Goal: Task Accomplishment & Management: Manage account settings

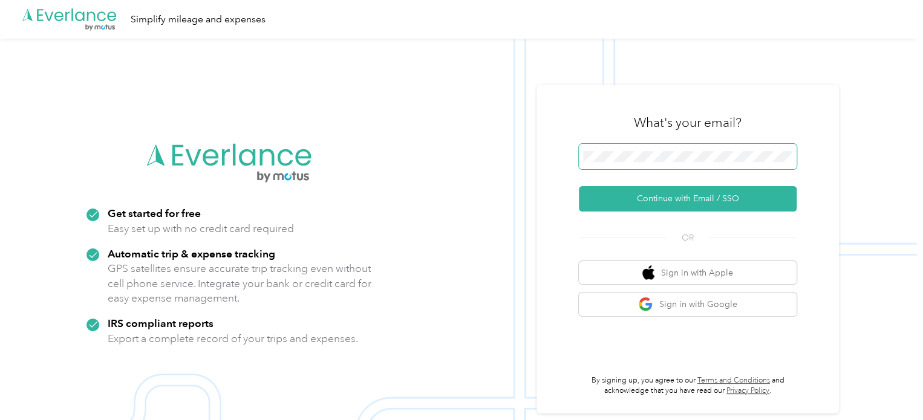
click at [704, 147] on span at bounding box center [688, 156] width 218 height 25
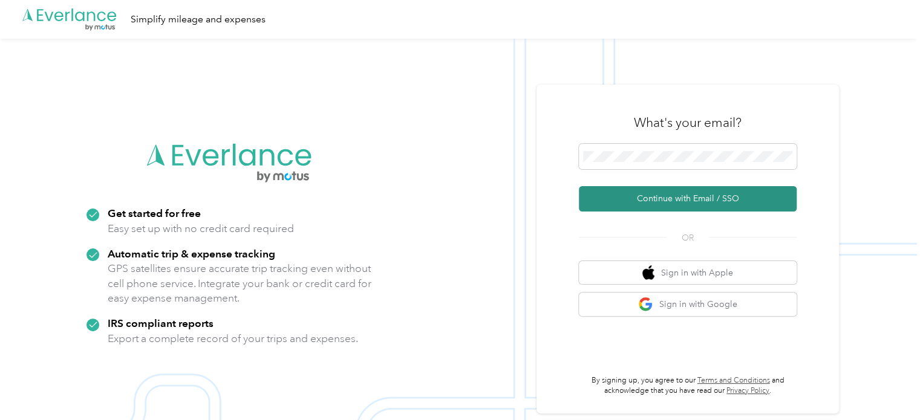
click at [692, 188] on button "Continue with Email / SSO" at bounding box center [688, 198] width 218 height 25
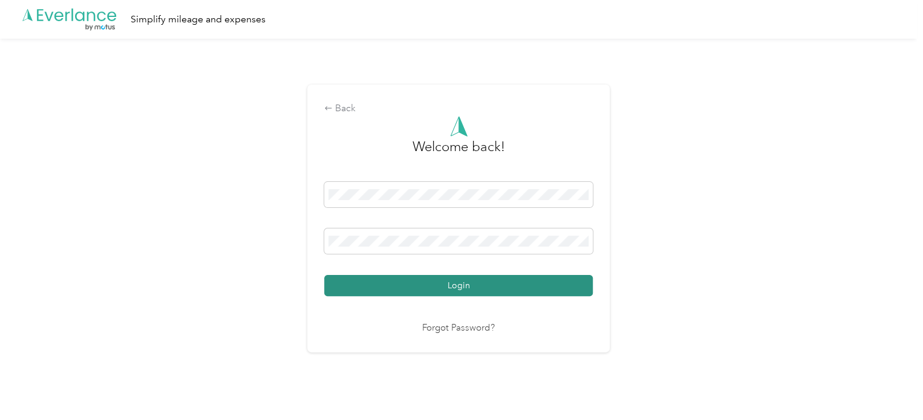
click at [429, 290] on button "Login" at bounding box center [458, 285] width 268 height 21
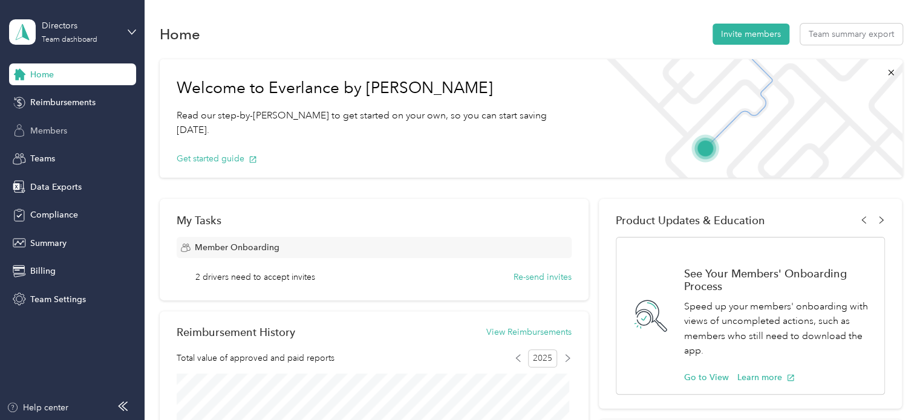
click at [51, 126] on span "Members" at bounding box center [48, 131] width 37 height 13
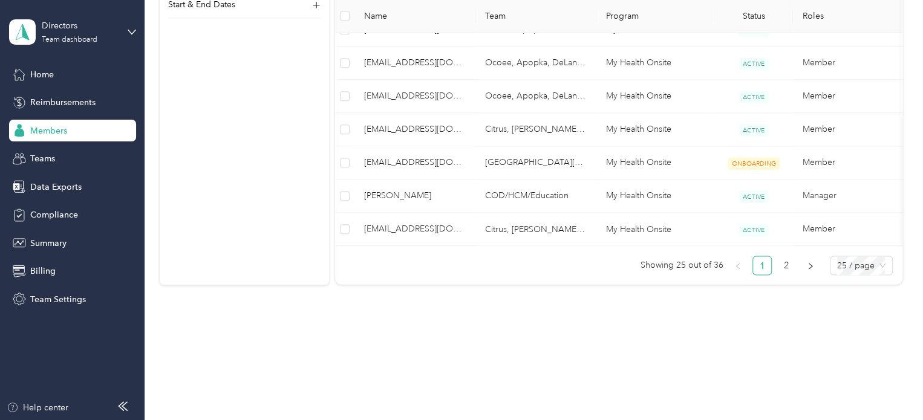
scroll to position [946, 0]
click at [781, 261] on link "2" at bounding box center [786, 265] width 18 height 18
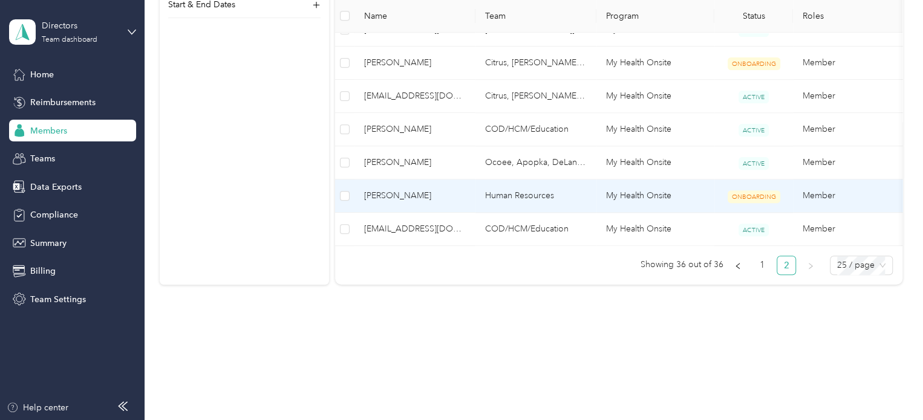
scroll to position [482, 0]
